Goal: Task Accomplishment & Management: Use online tool/utility

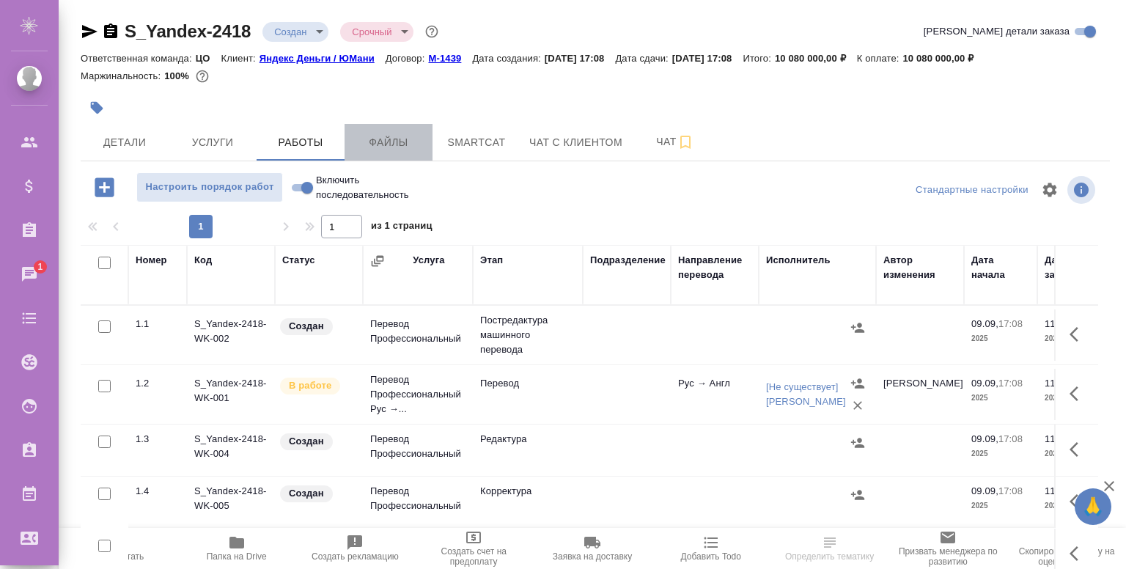
click at [383, 132] on button "Файлы" at bounding box center [389, 142] width 88 height 37
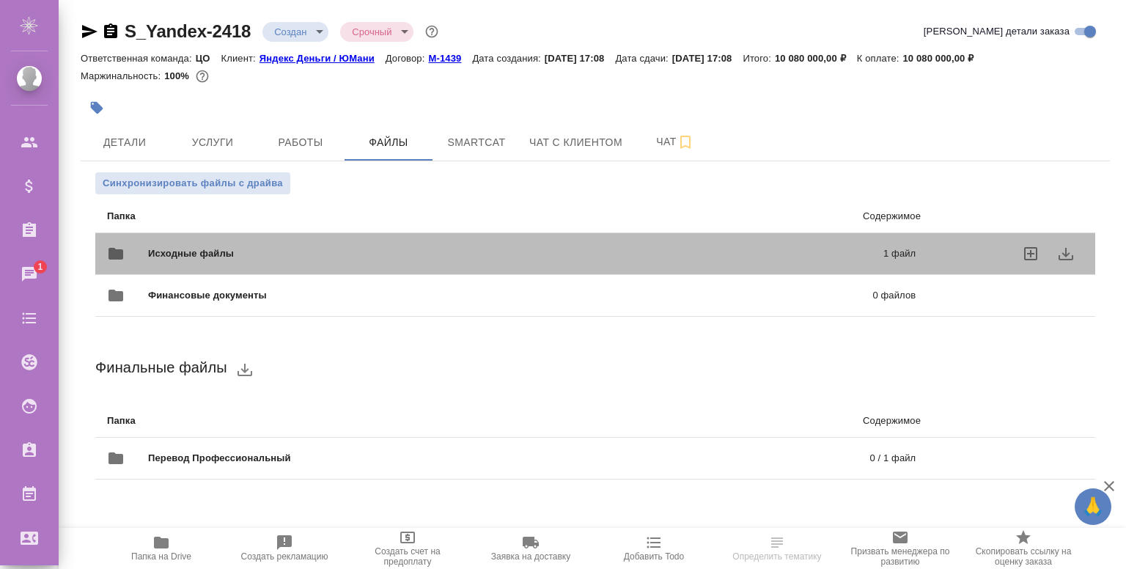
click at [297, 235] on div "Исходные файлы 1 файл" at bounding box center [511, 253] width 838 height 65
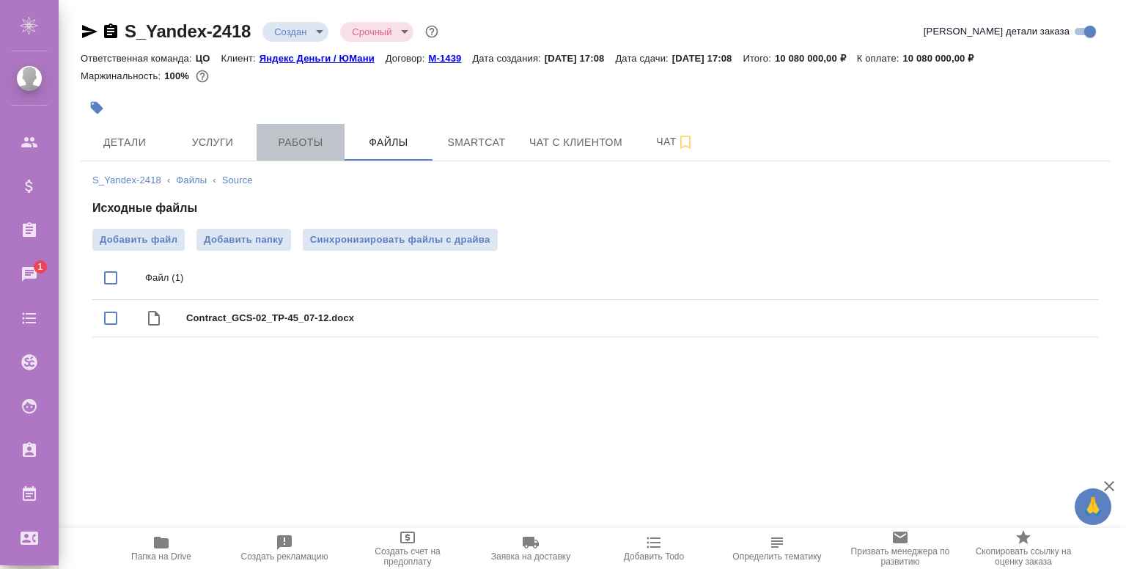
click at [308, 136] on span "Работы" at bounding box center [300, 142] width 70 height 18
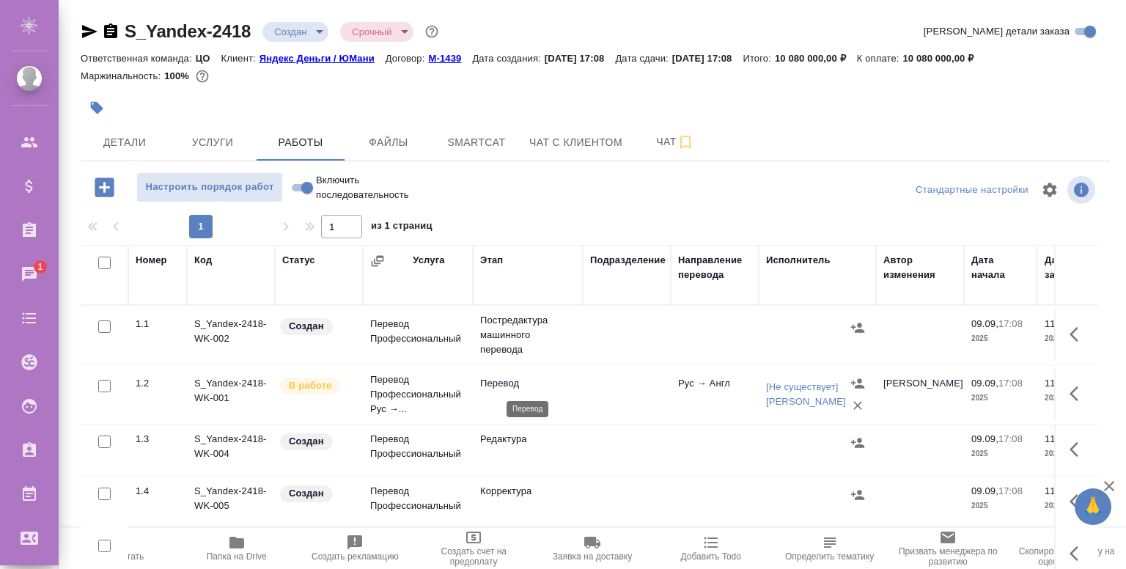
click at [575, 386] on p "Перевод" at bounding box center [527, 383] width 95 height 15
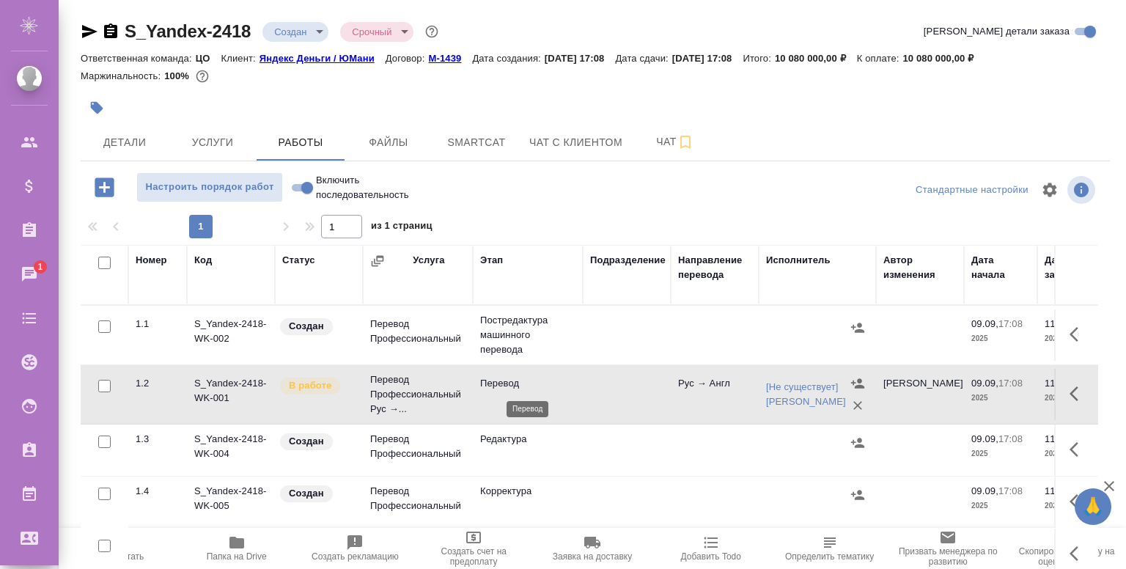
click at [575, 386] on p "Перевод" at bounding box center [527, 383] width 95 height 15
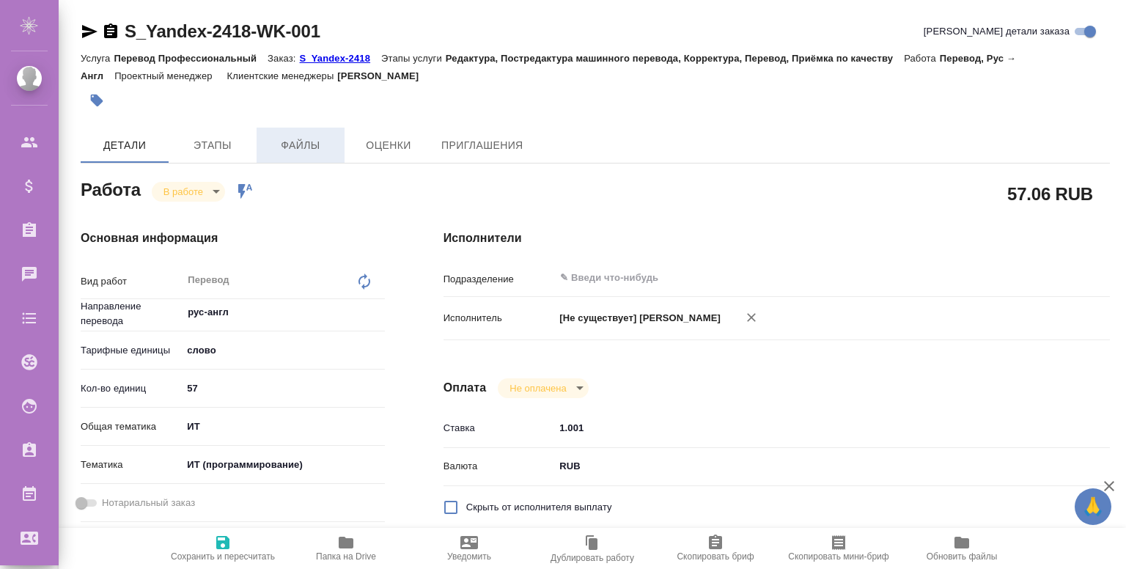
type textarea "x"
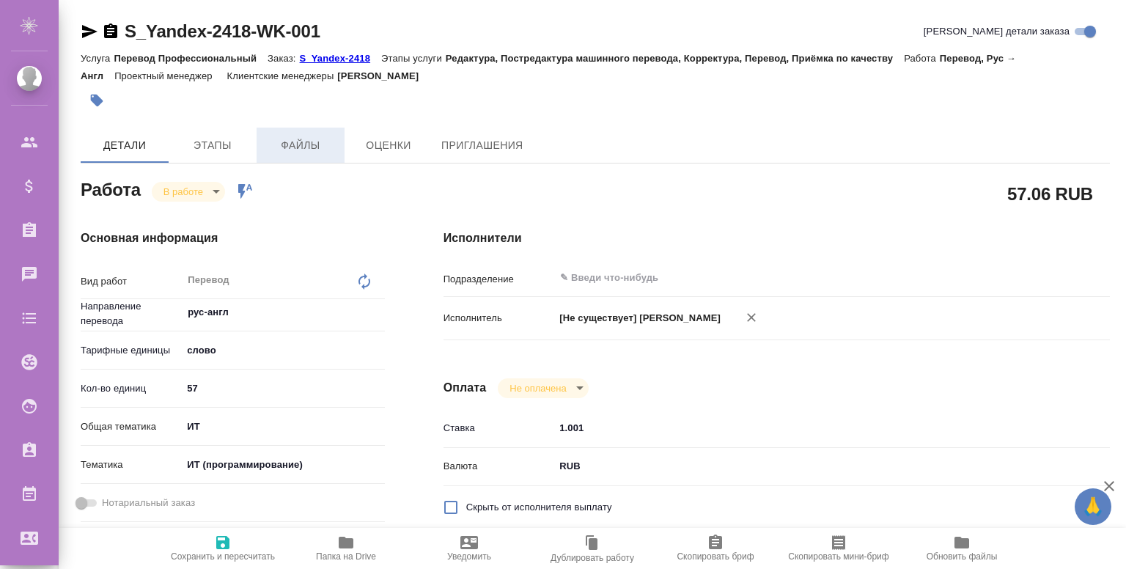
type textarea "x"
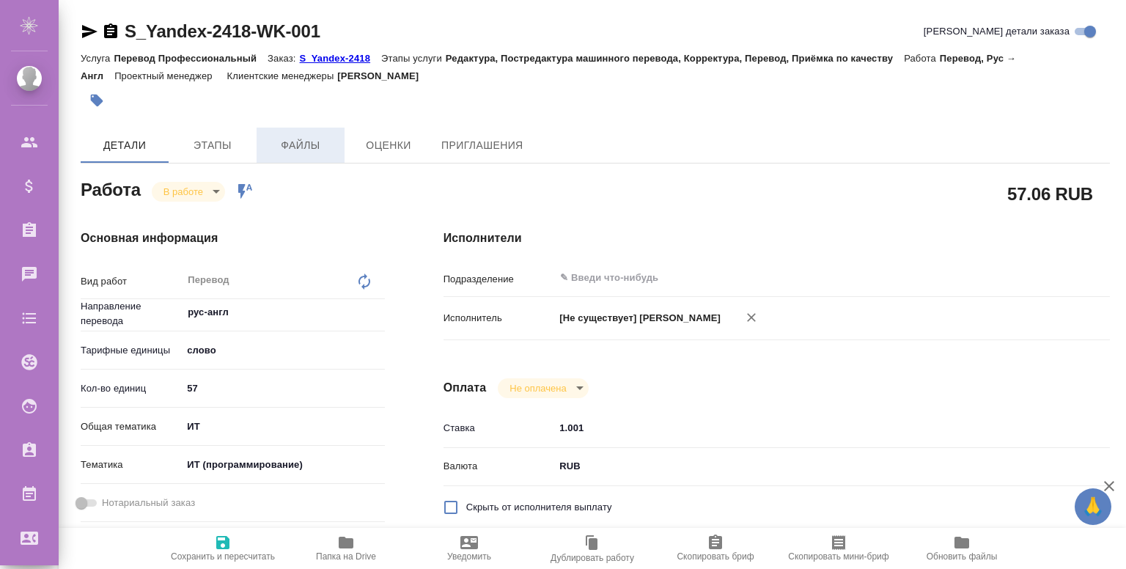
type textarea "x"
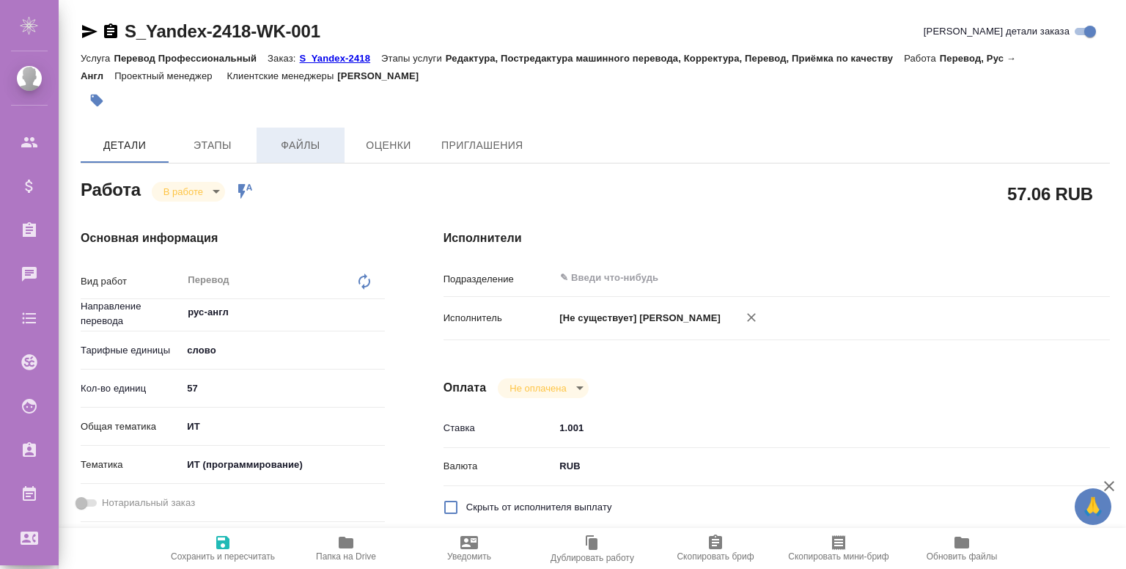
type textarea "x"
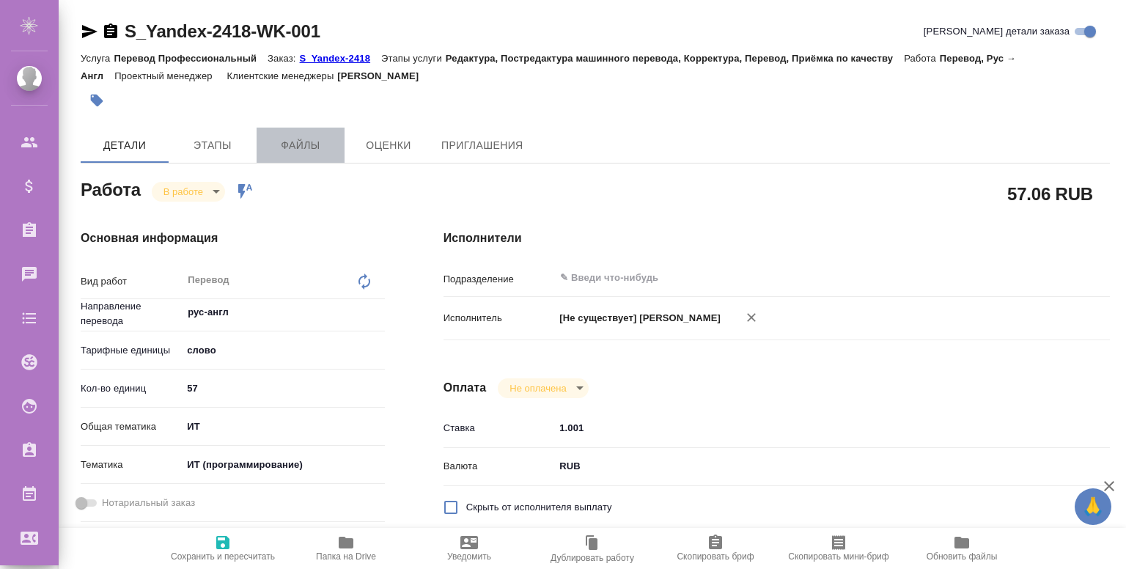
type textarea "x"
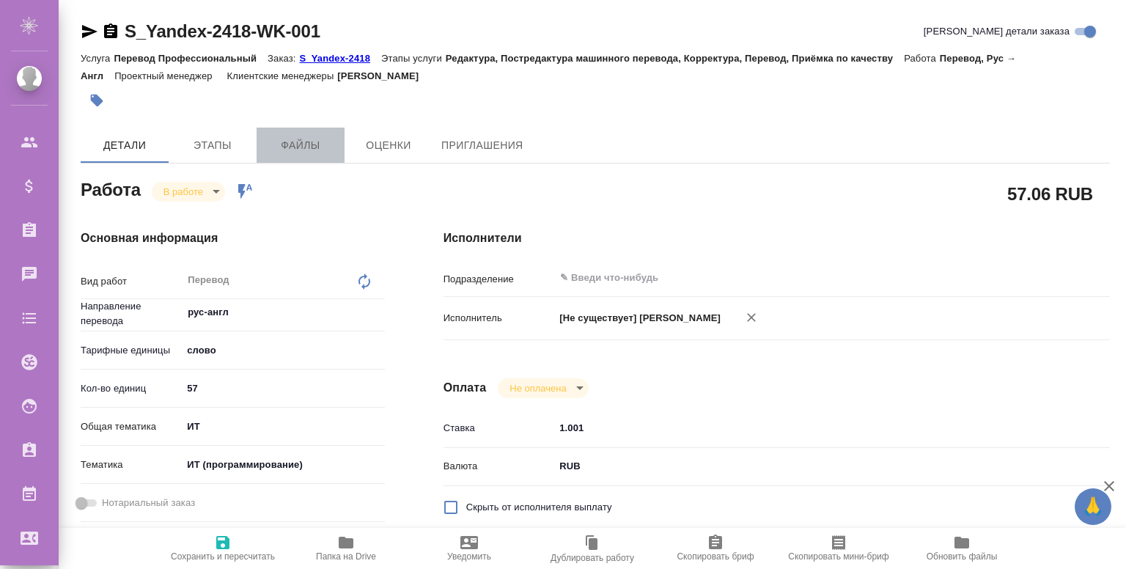
click at [299, 144] on span "Файлы" at bounding box center [300, 145] width 70 height 18
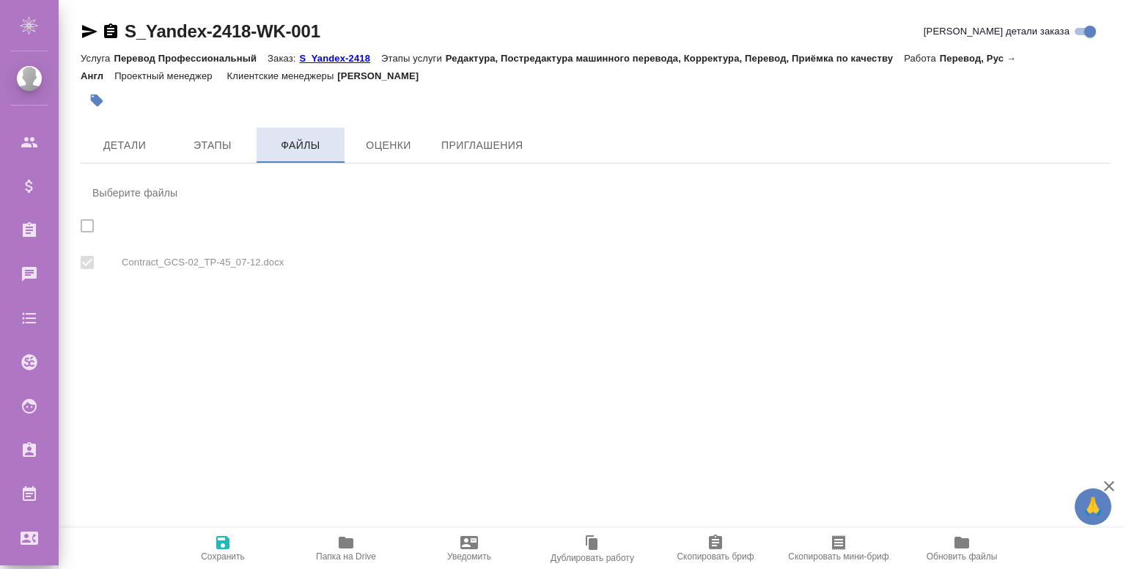
checkbox input "true"
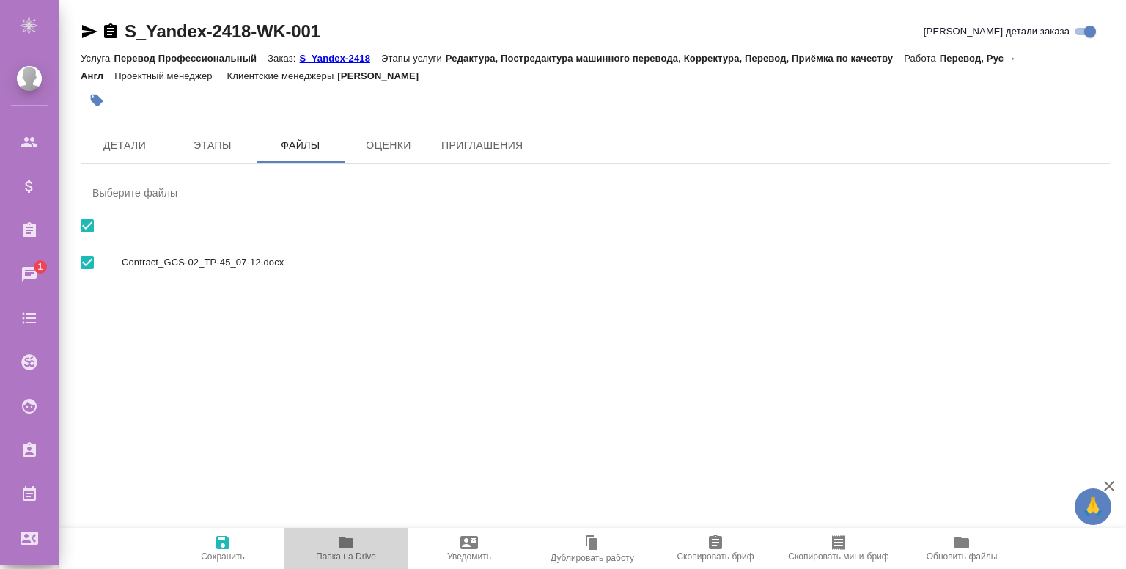
click at [345, 538] on icon "button" at bounding box center [346, 543] width 15 height 12
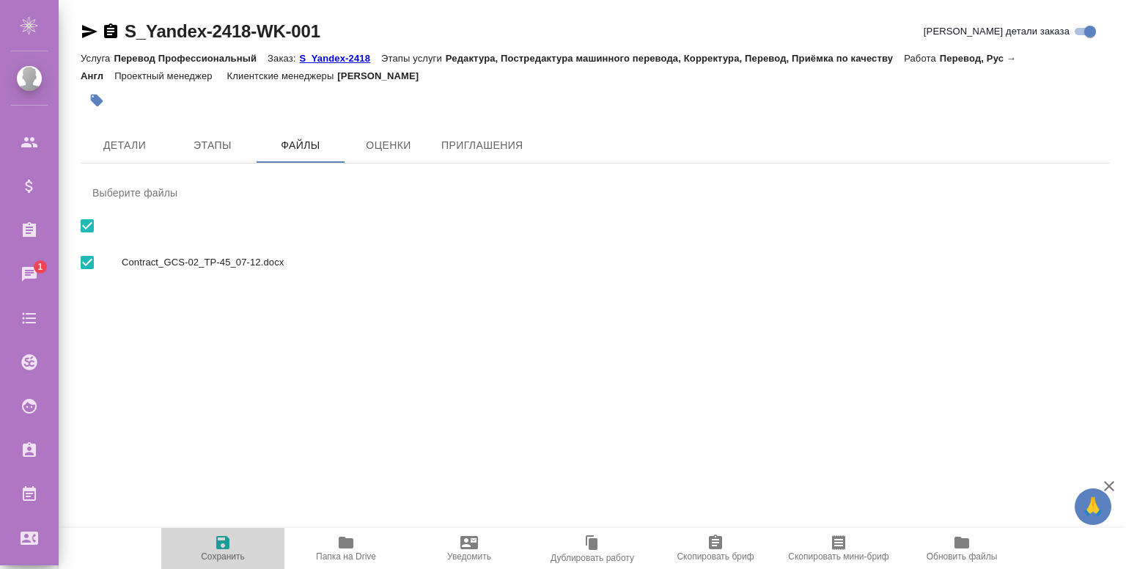
click at [225, 543] on icon "button" at bounding box center [222, 542] width 13 height 13
click at [352, 549] on icon "button" at bounding box center [346, 543] width 18 height 18
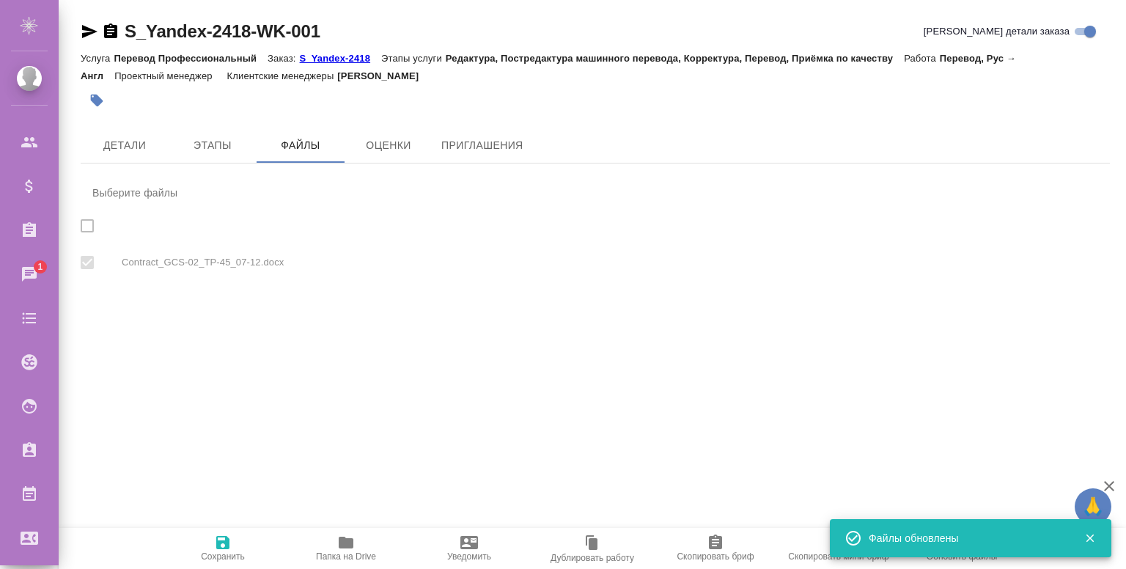
checkbox input "true"
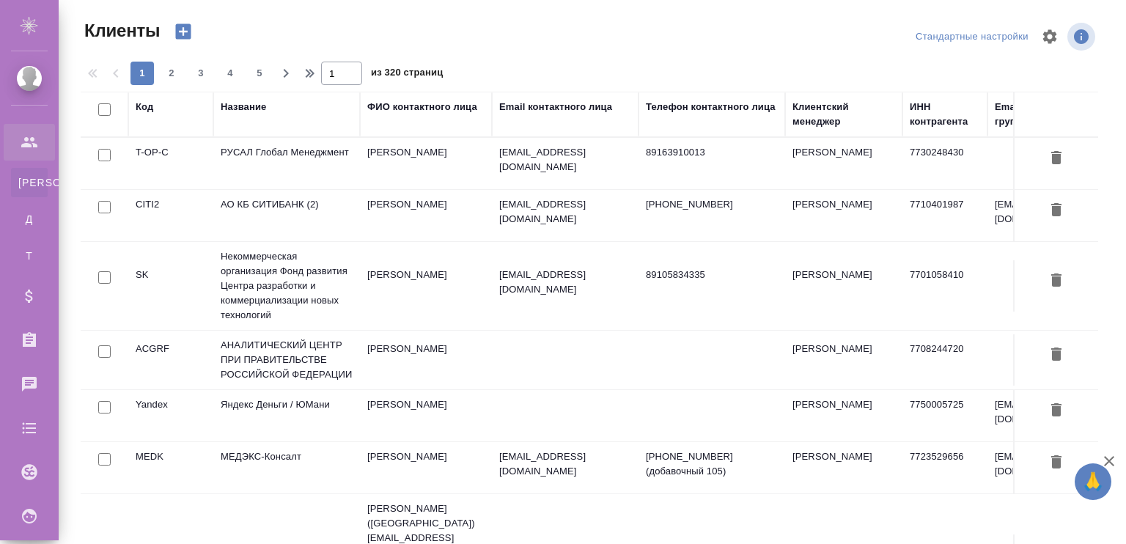
select select "RU"
